Goal: Information Seeking & Learning: Learn about a topic

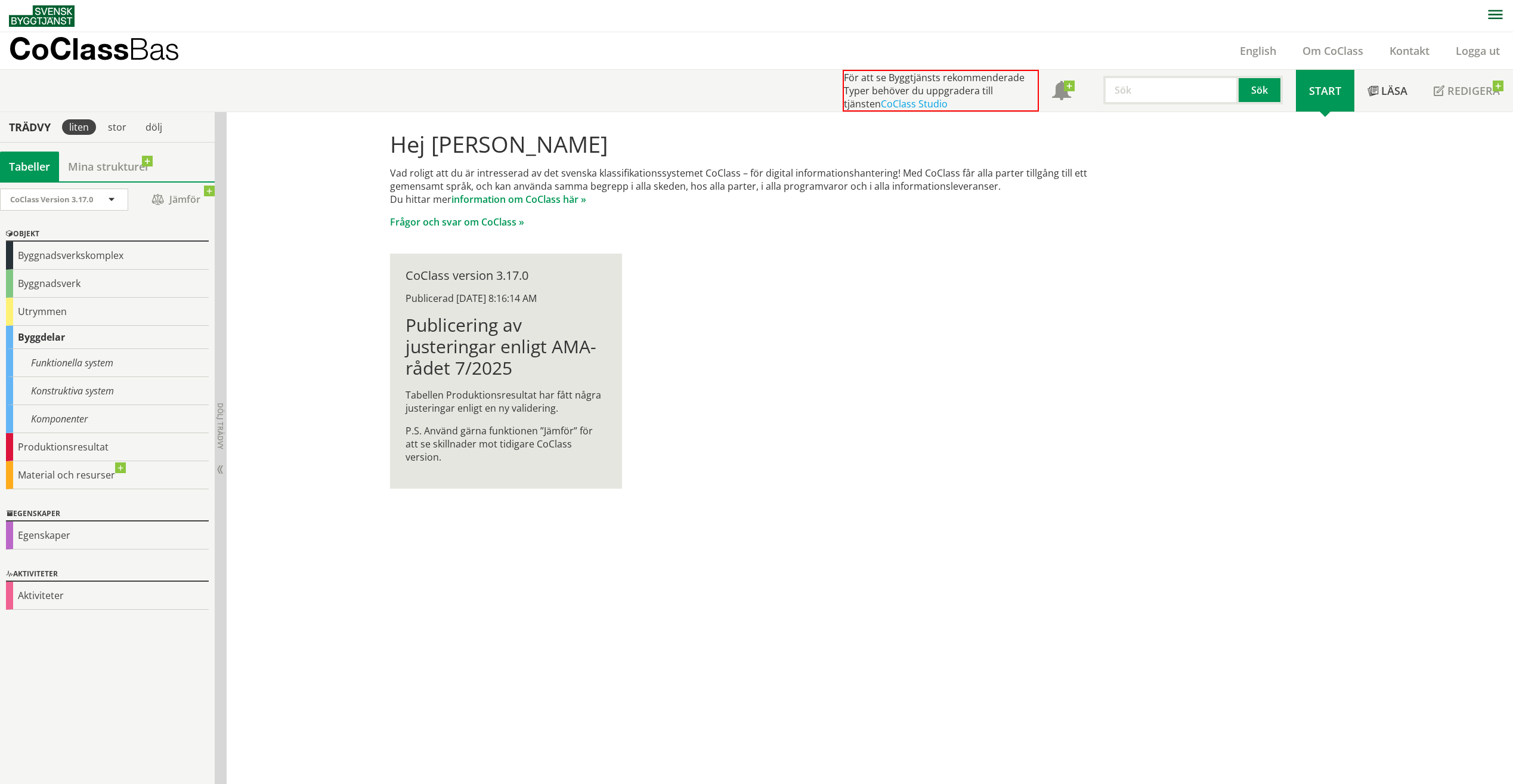
click at [1347, 48] on link "Om CoClass" at bounding box center [1332, 50] width 87 height 15
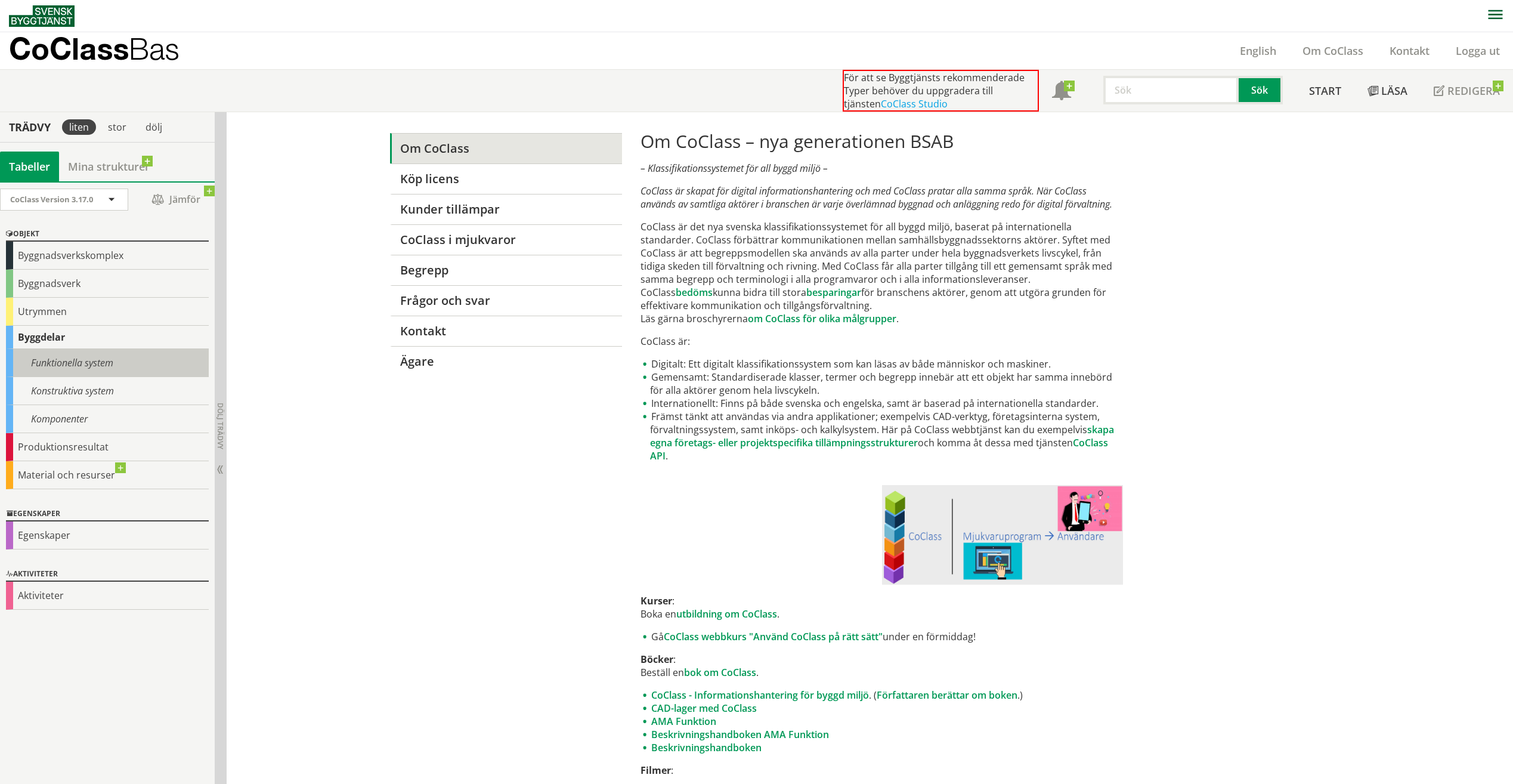
click at [65, 363] on div "Funktionella system" at bounding box center [107, 363] width 202 height 28
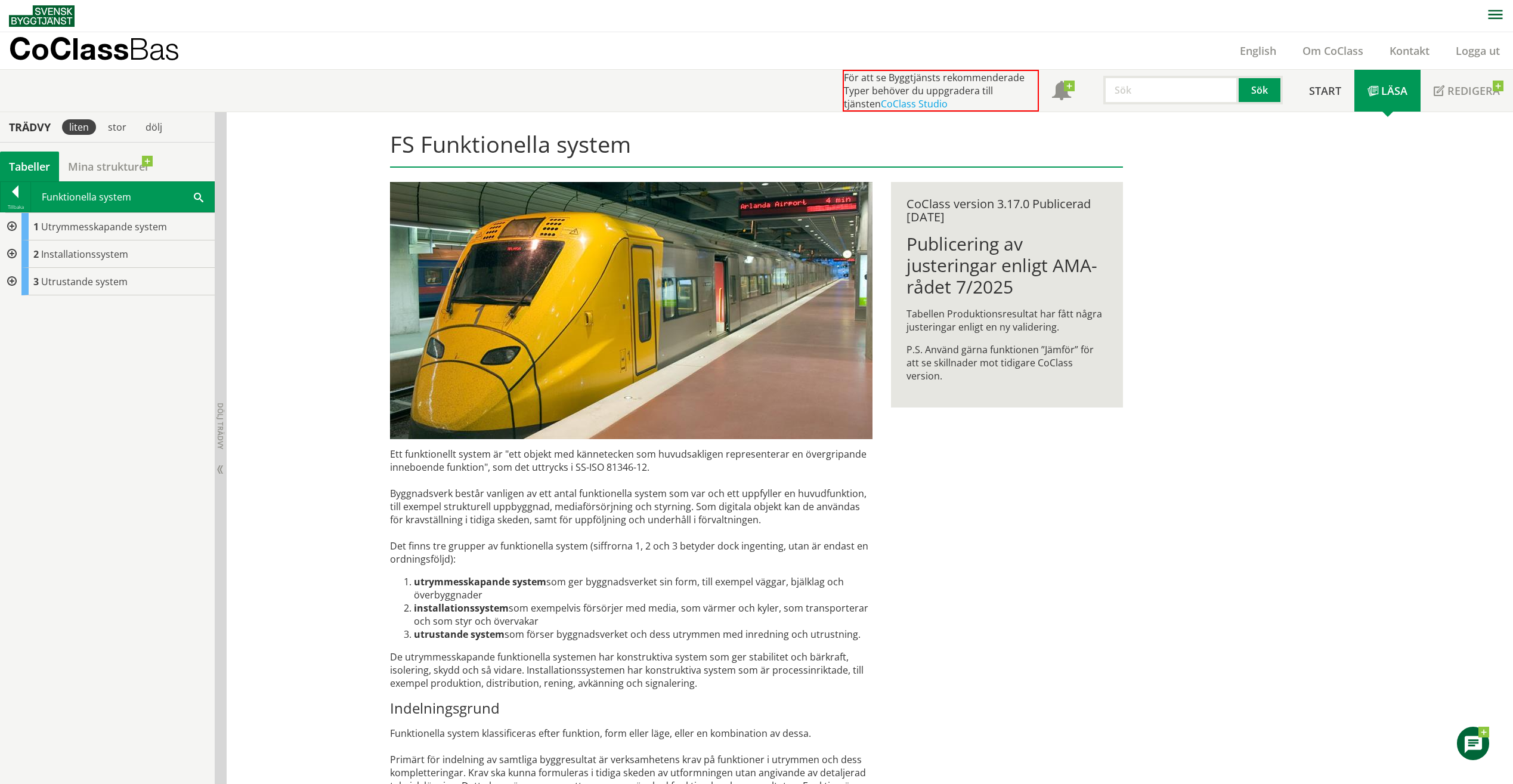
click at [15, 224] on div at bounding box center [11, 227] width 22 height 28
click at [15, 364] on div at bounding box center [11, 364] width 22 height 28
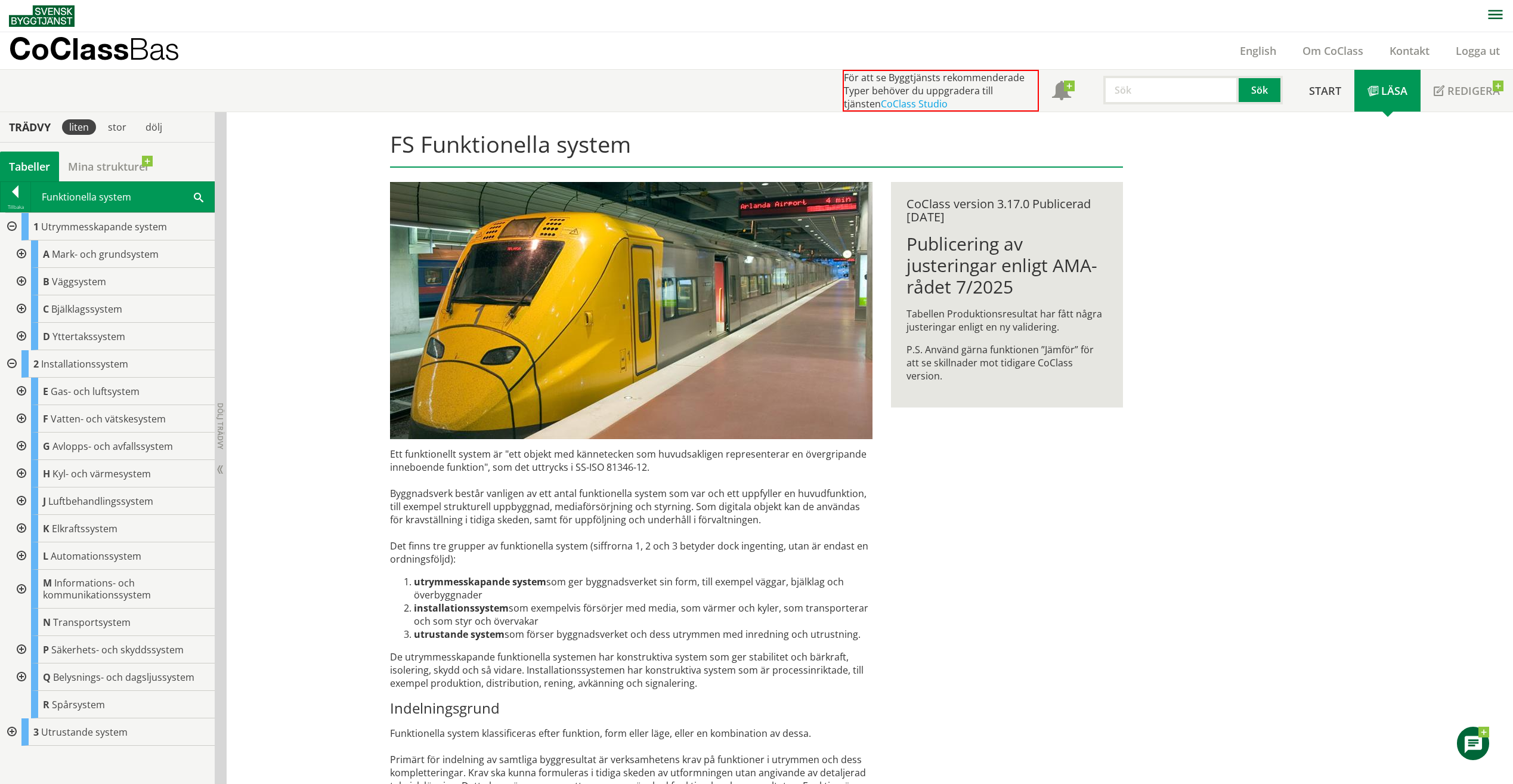
click at [22, 386] on div at bounding box center [21, 391] width 22 height 28
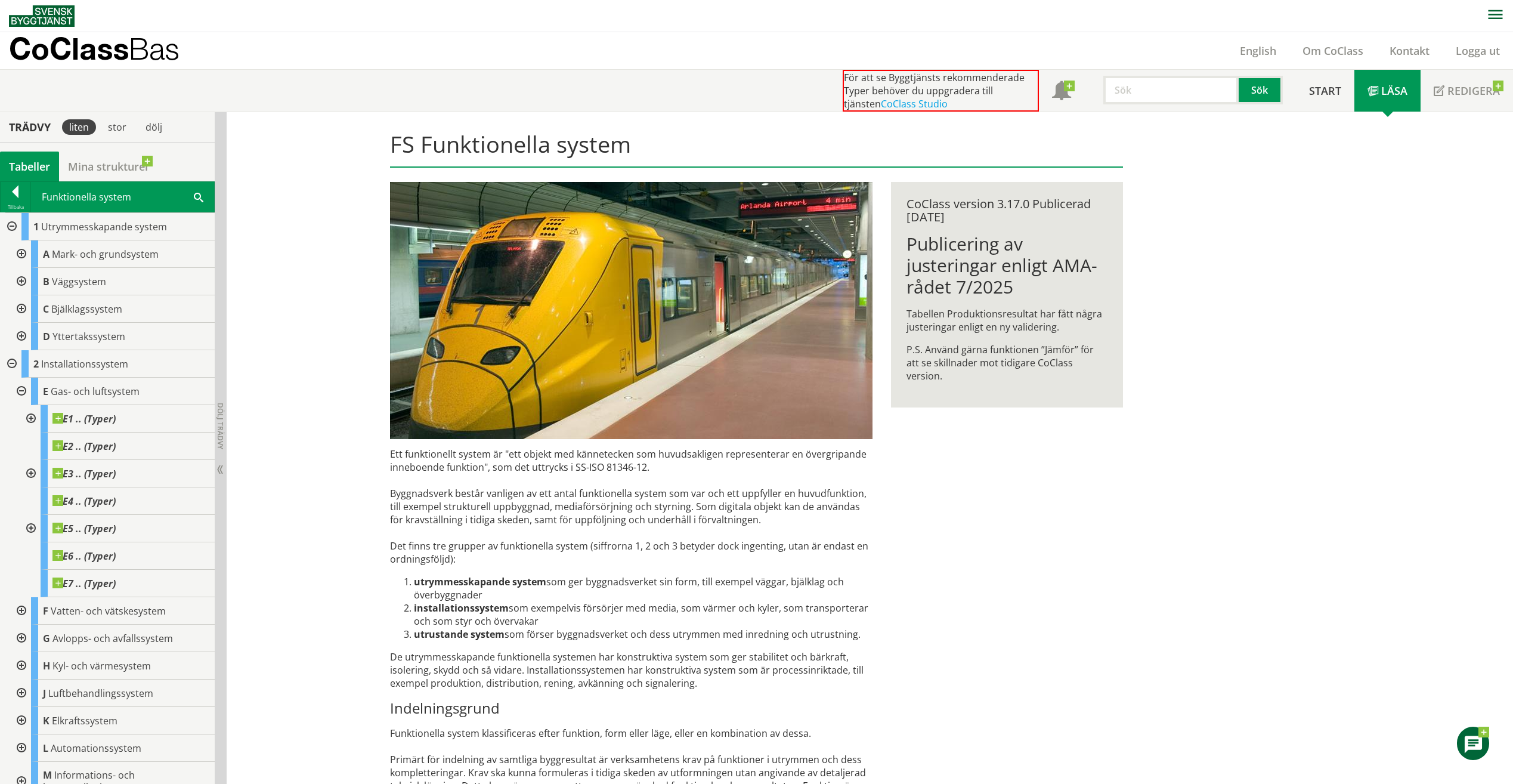
click at [19, 391] on div at bounding box center [21, 391] width 22 height 28
